Goal: Find specific page/section

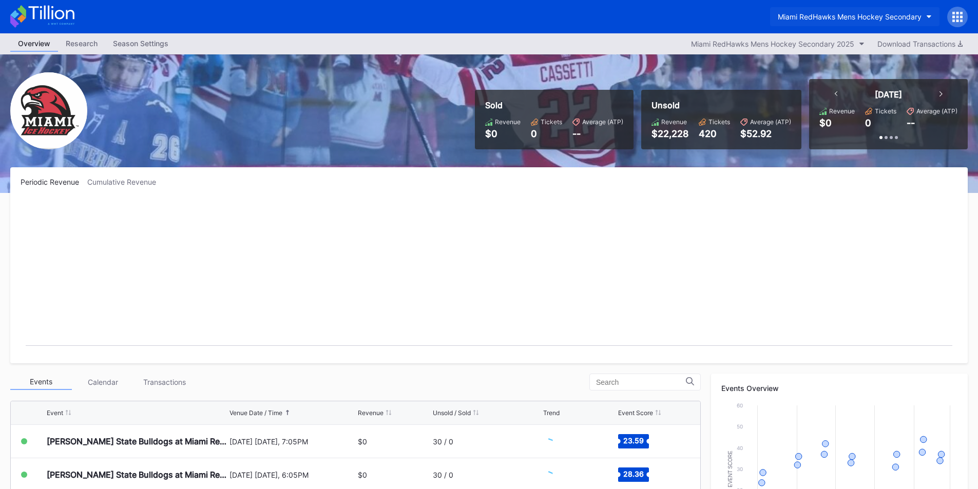
click at [831, 14] on div "Miami RedHawks Mens Hockey Secondary" at bounding box center [850, 16] width 144 height 9
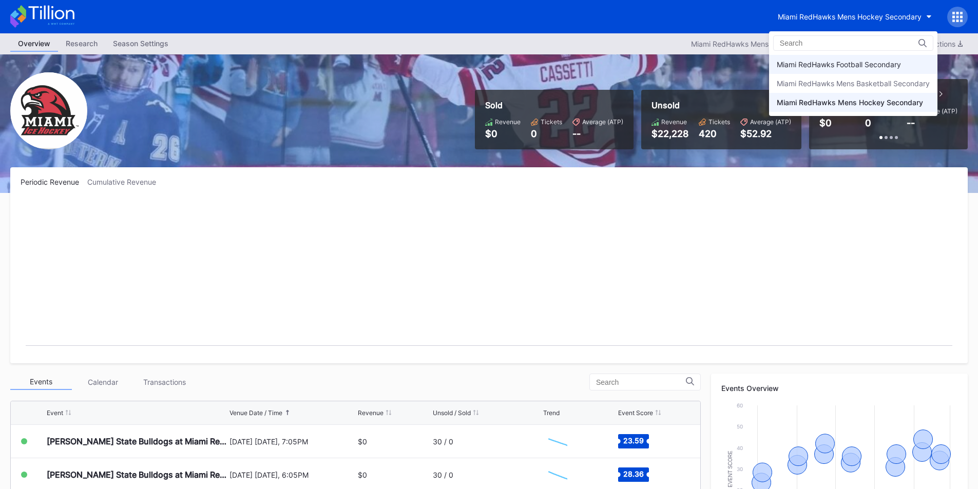
click at [829, 63] on div "Miami RedHawks Football Secondary" at bounding box center [839, 64] width 124 height 9
